Goal: Find specific page/section: Find specific page/section

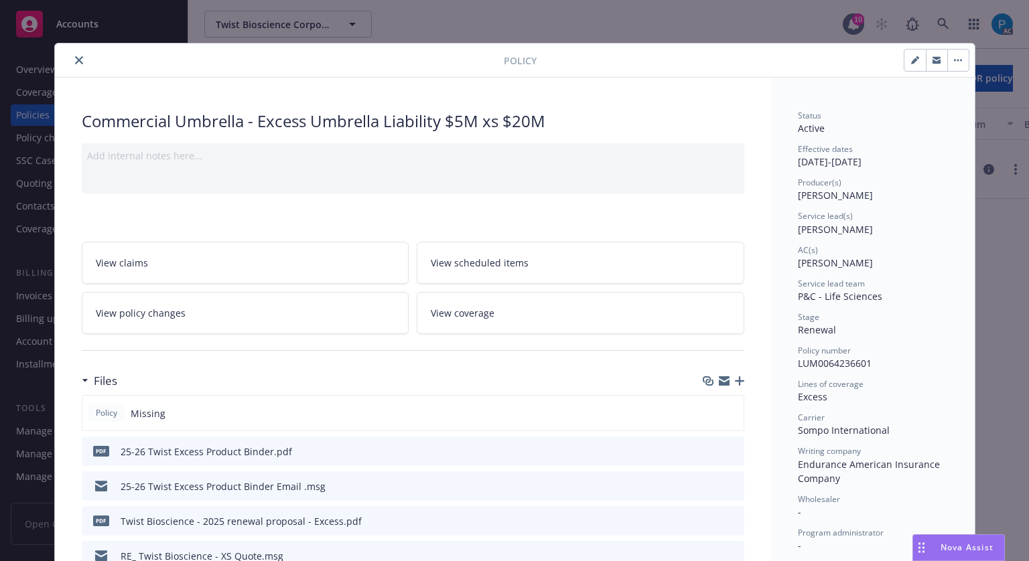
click at [75, 60] on icon "close" at bounding box center [79, 60] width 8 height 8
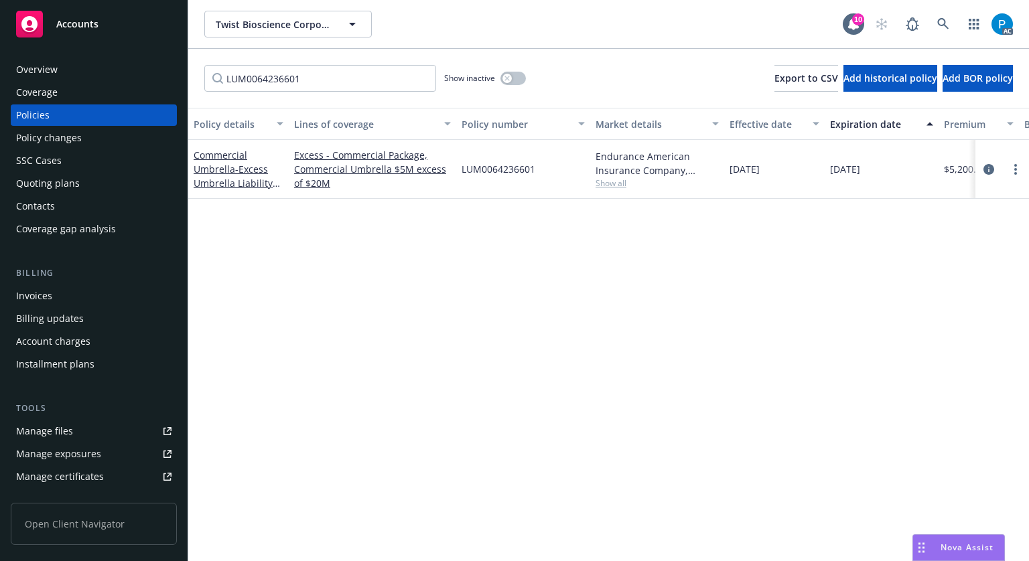
click at [101, 29] on div "Accounts" at bounding box center [93, 24] width 155 height 27
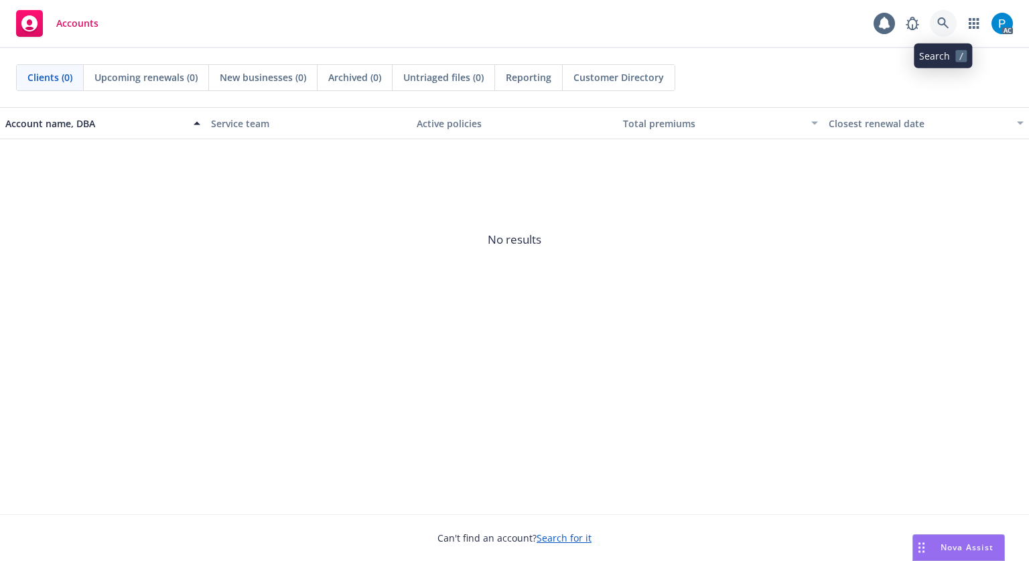
click at [943, 23] on icon at bounding box center [943, 23] width 12 height 12
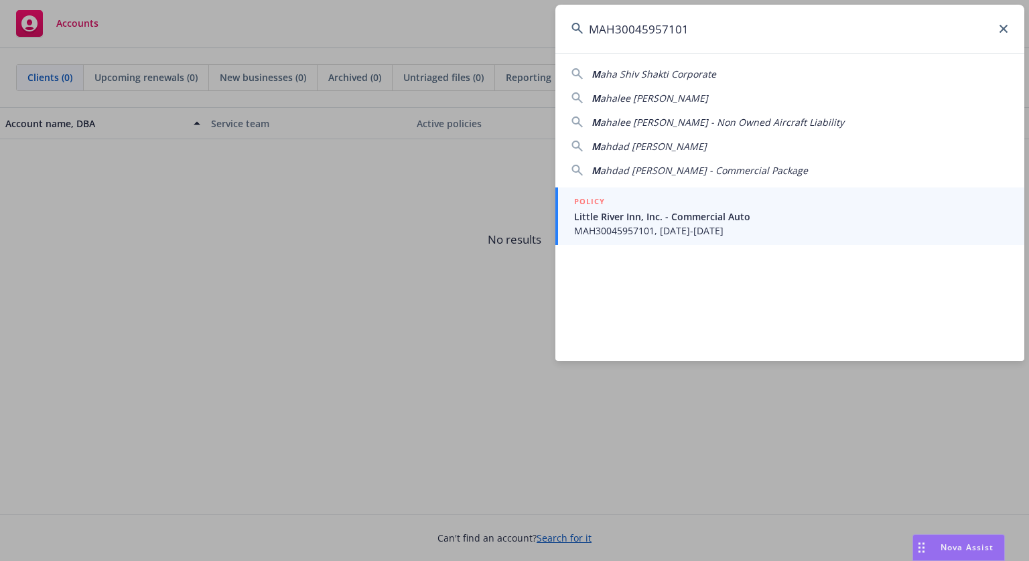
type input "MAH30045957101"
click at [668, 213] on span "Little River Inn, Inc. - Commercial Auto" at bounding box center [791, 217] width 434 height 14
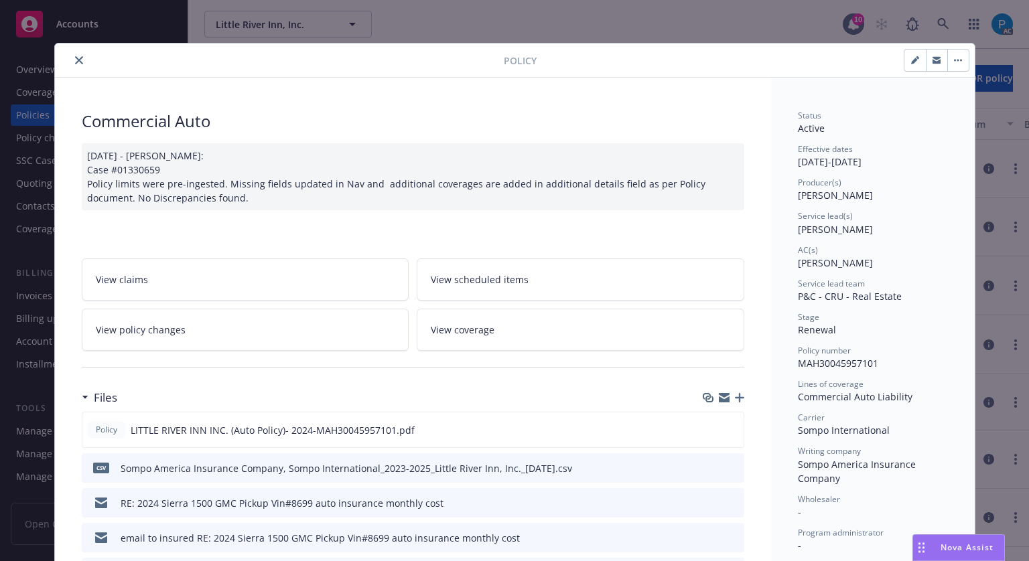
click at [76, 56] on icon "close" at bounding box center [79, 60] width 8 height 8
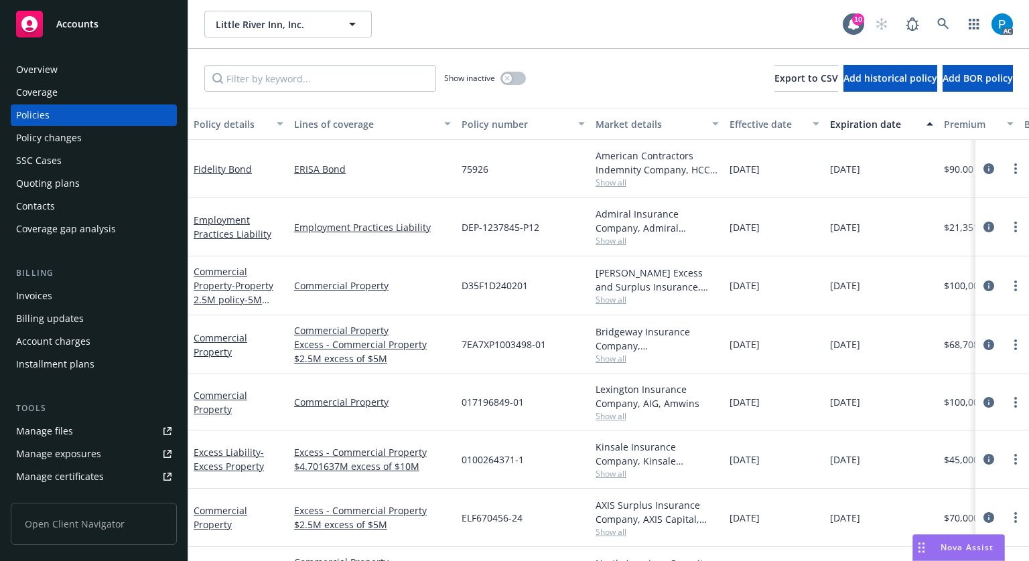
click at [66, 289] on div "Invoices" at bounding box center [93, 295] width 155 height 21
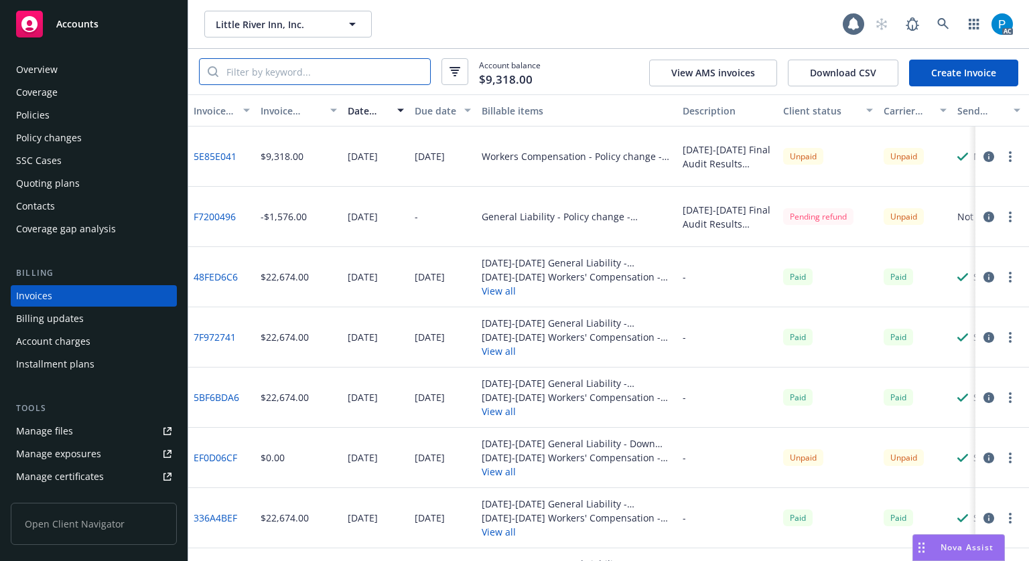
click at [349, 74] on input "search" at bounding box center [324, 71] width 212 height 25
paste input "MAH30045957101"
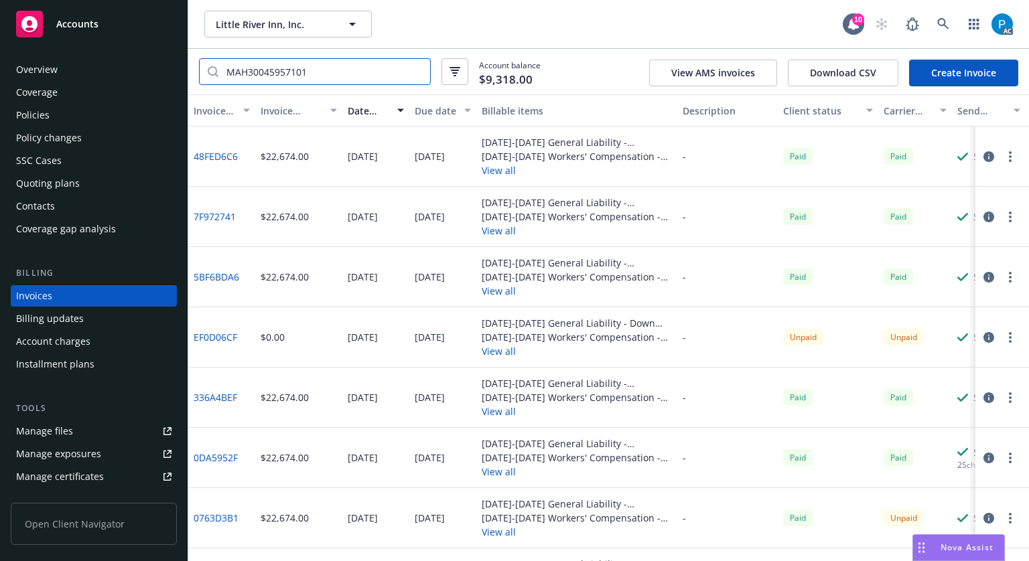
click at [334, 65] on input "MAH30045957101" at bounding box center [324, 71] width 212 height 25
paste input "0763D3B1"
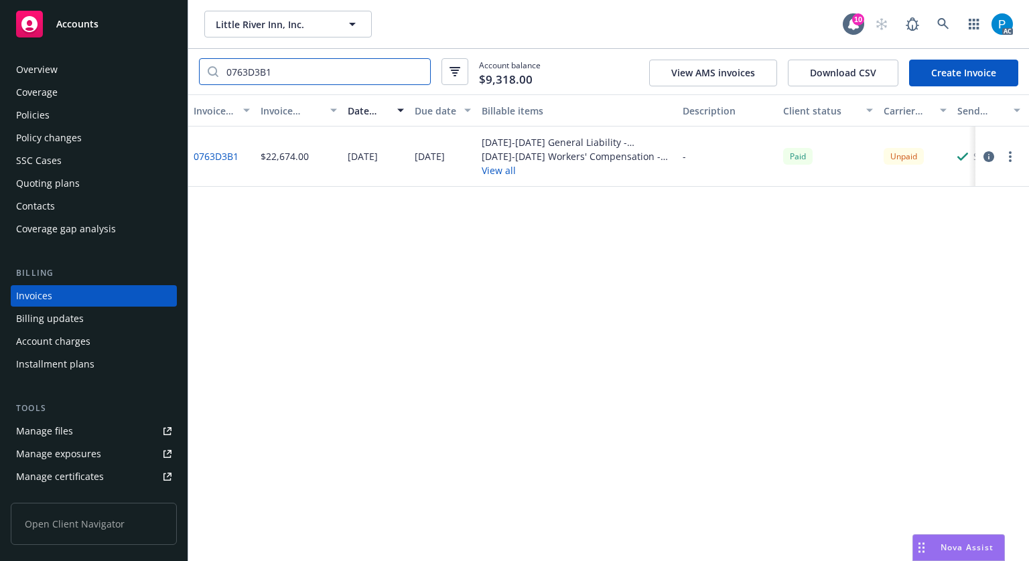
type input "0763D3B1"
click at [990, 157] on icon "button" at bounding box center [988, 156] width 11 height 11
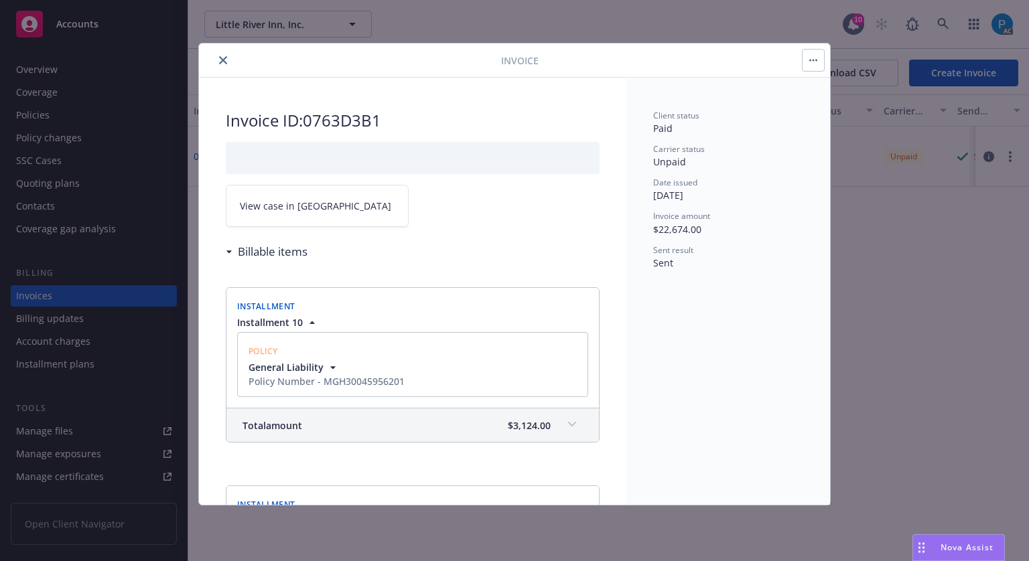
click at [315, 204] on link "View case in [GEOGRAPHIC_DATA]" at bounding box center [317, 206] width 183 height 42
